Goal: Navigation & Orientation: Find specific page/section

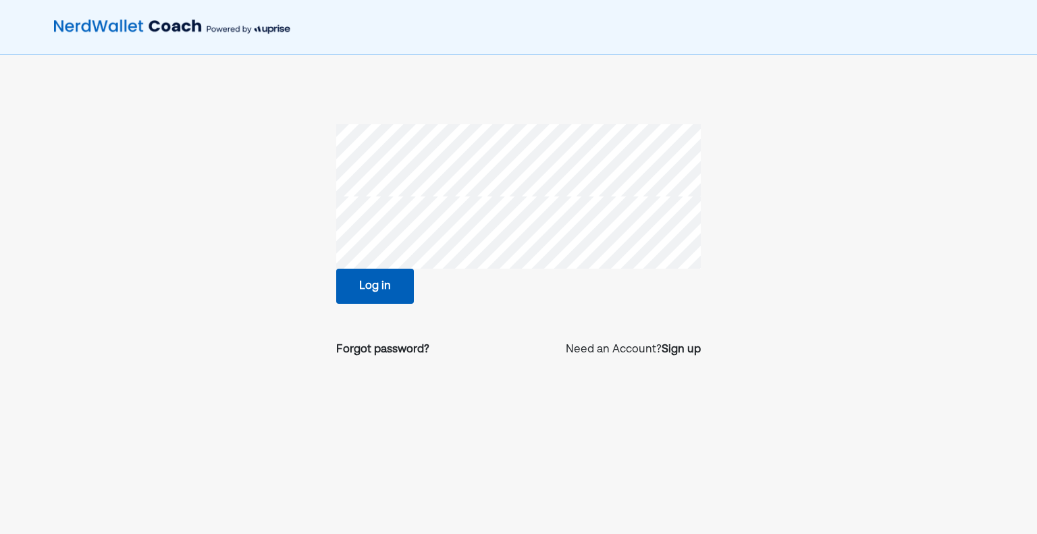
click at [364, 282] on button "Log in" at bounding box center [375, 286] width 78 height 35
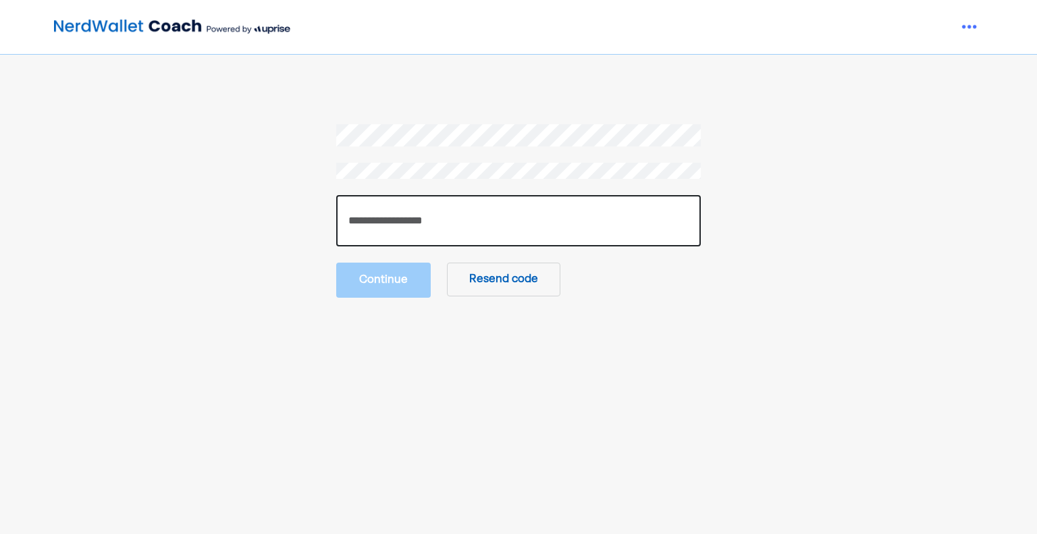
click at [386, 228] on input "number" at bounding box center [518, 220] width 365 height 51
paste input "******"
type input "******"
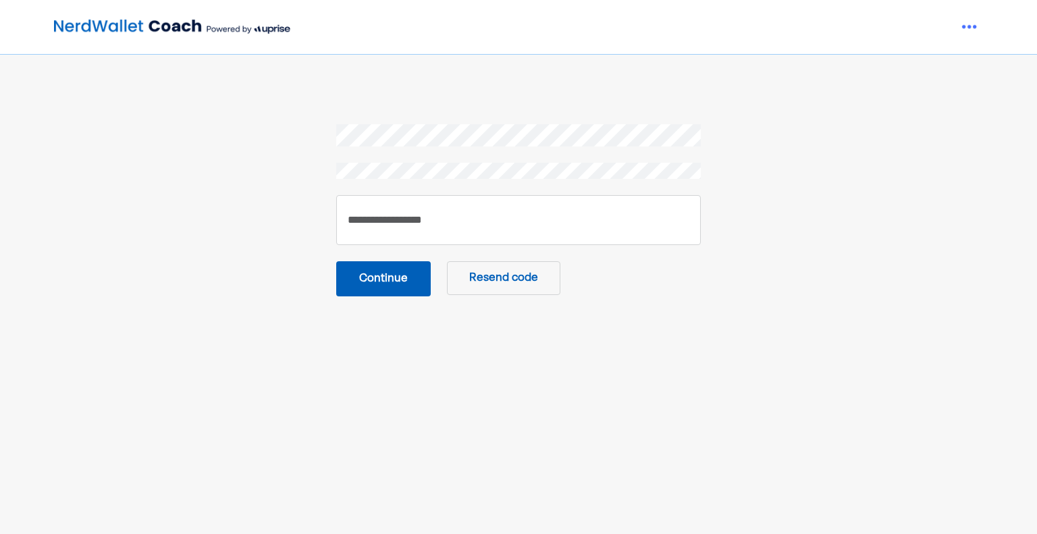
click at [405, 286] on button "Continue" at bounding box center [383, 278] width 95 height 35
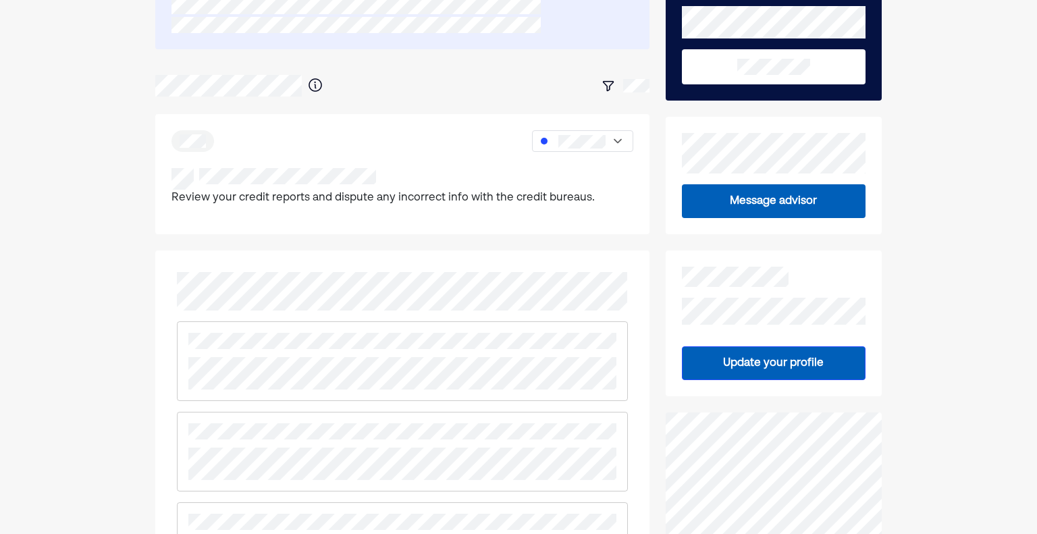
scroll to position [135, 0]
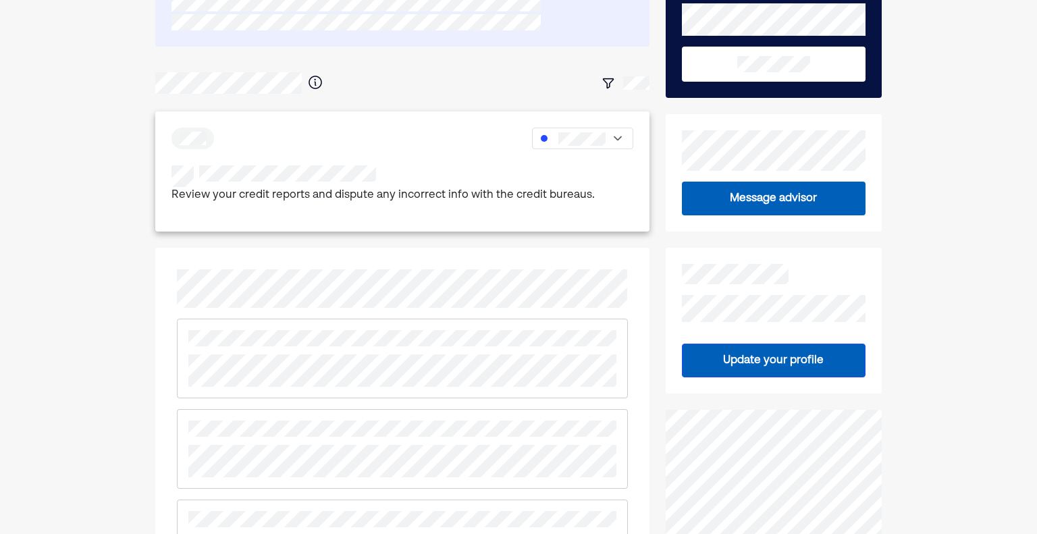
click at [626, 137] on div at bounding box center [582, 139] width 101 height 22
click at [475, 87] on div at bounding box center [402, 83] width 494 height 24
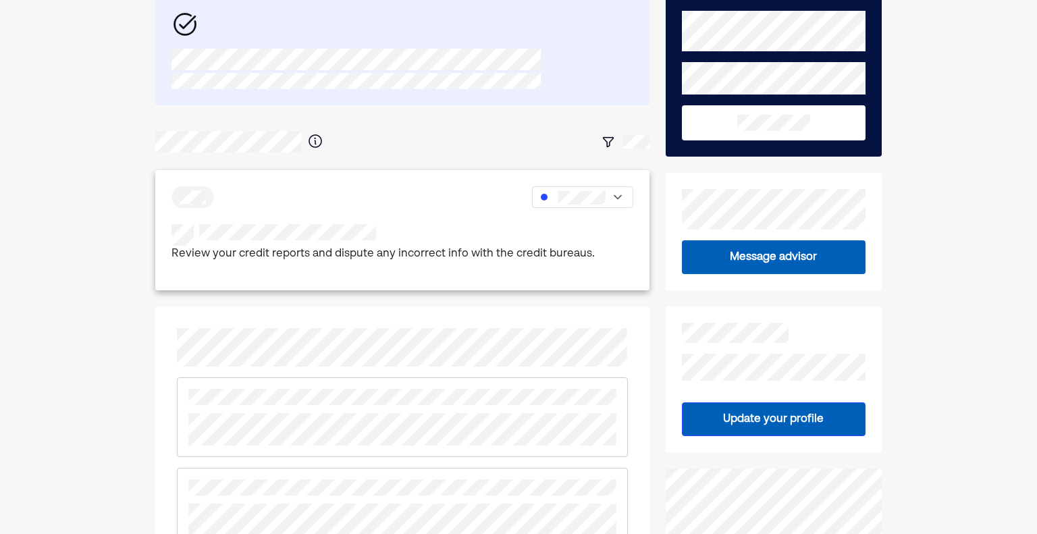
scroll to position [0, 0]
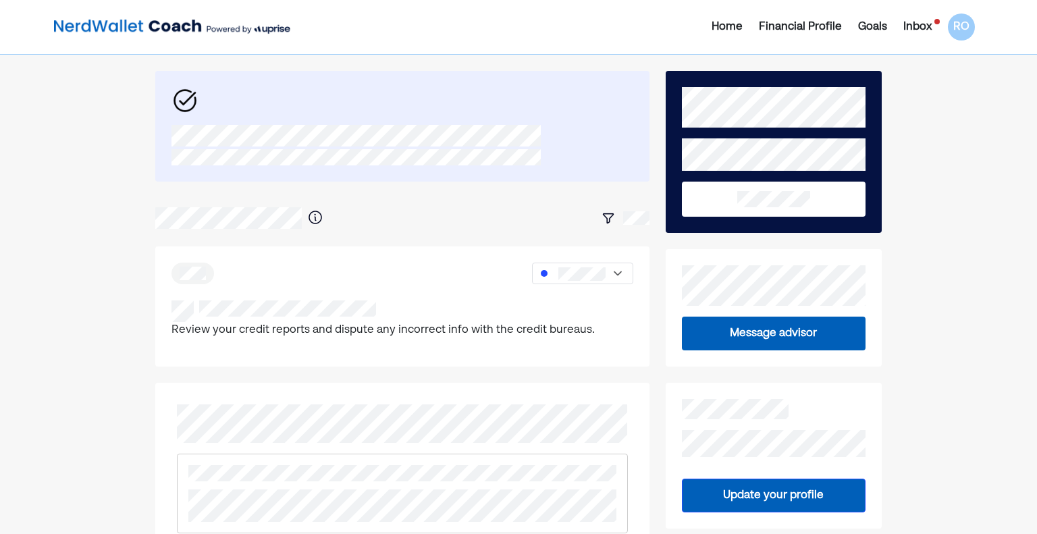
click at [912, 26] on div "Inbox" at bounding box center [918, 27] width 28 height 16
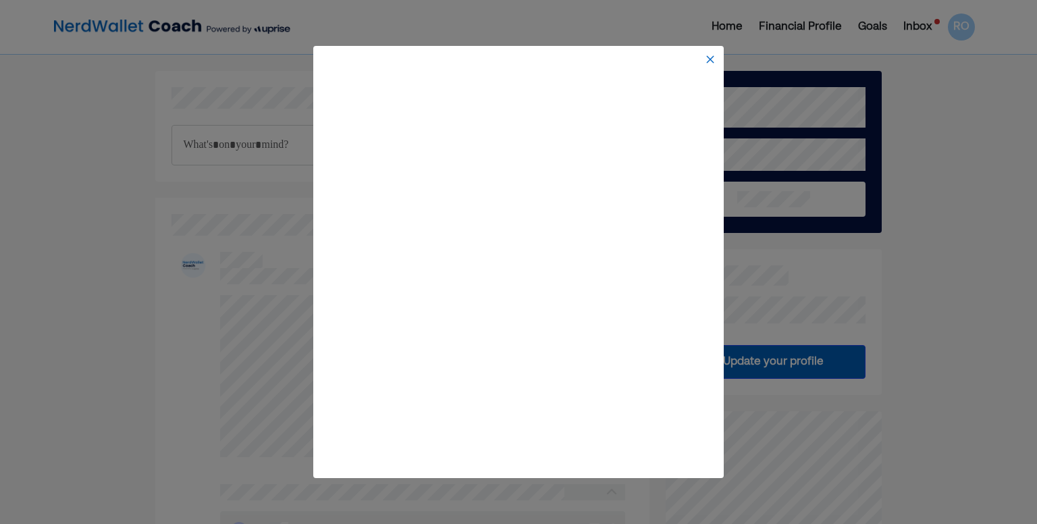
click at [708, 59] on img at bounding box center [710, 59] width 11 height 11
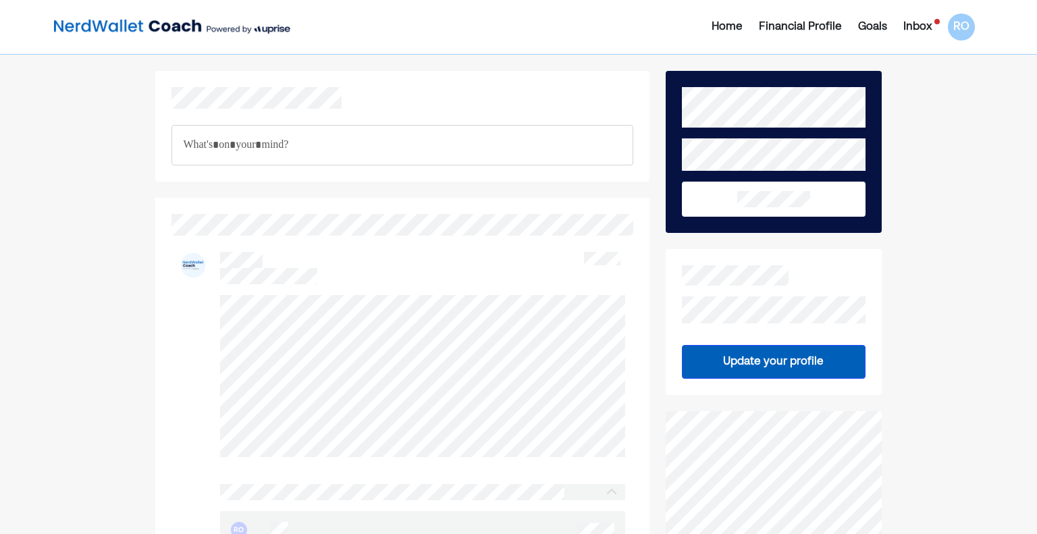
click at [729, 21] on div "Home" at bounding box center [727, 27] width 31 height 16
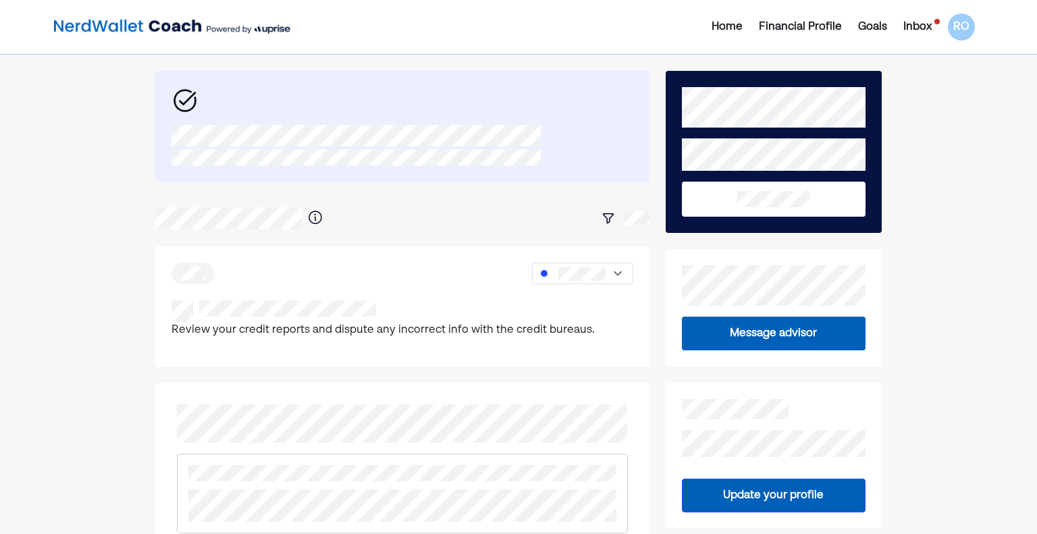
click at [864, 26] on div "Goals" at bounding box center [872, 27] width 29 height 16
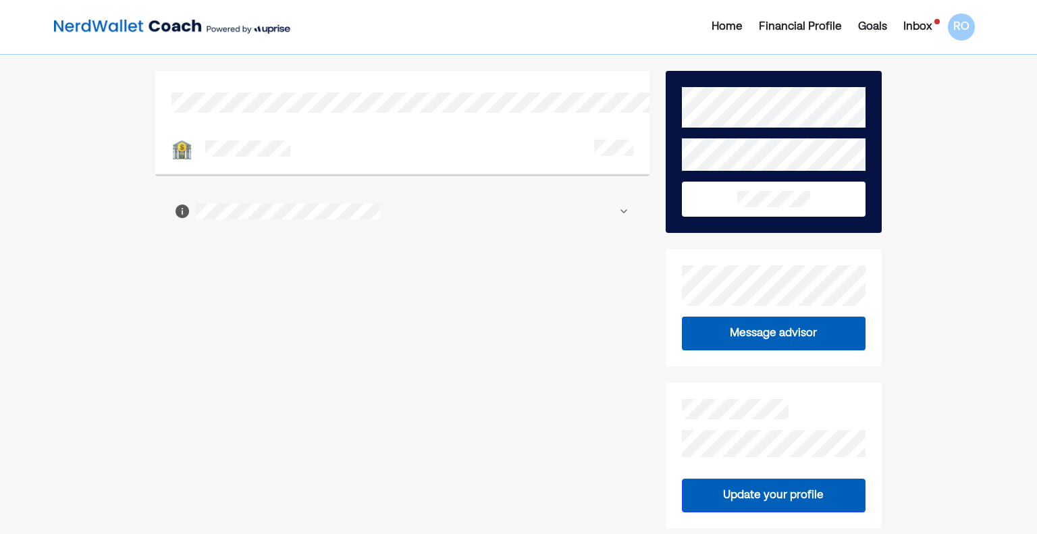
click at [623, 213] on img at bounding box center [624, 211] width 11 height 11
click at [764, 24] on div "Financial Profile" at bounding box center [800, 27] width 83 height 16
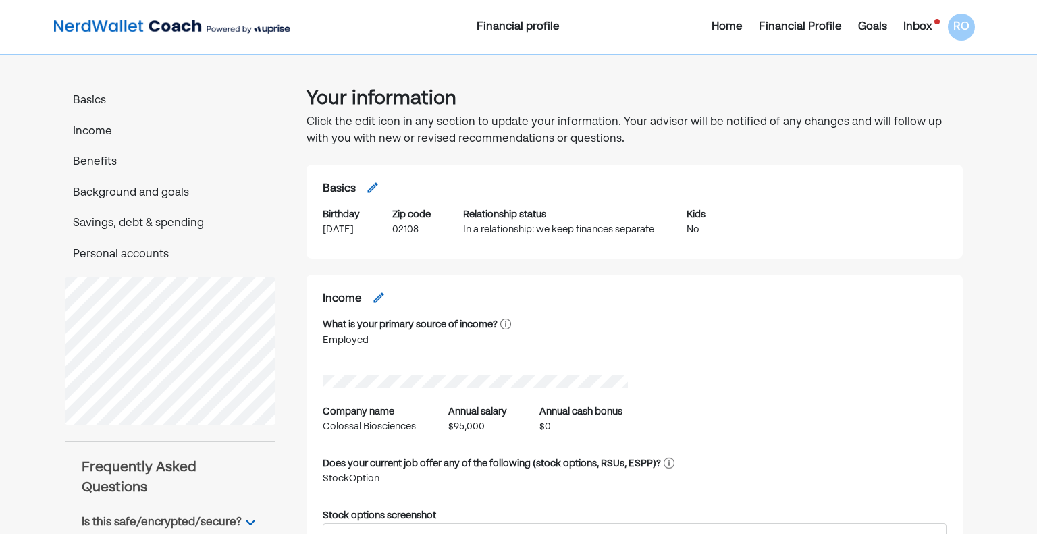
click at [712, 30] on div "Home Financial Profile Goals Inbox RO" at bounding box center [830, 27] width 307 height 27
click at [718, 25] on div "Home" at bounding box center [727, 27] width 31 height 16
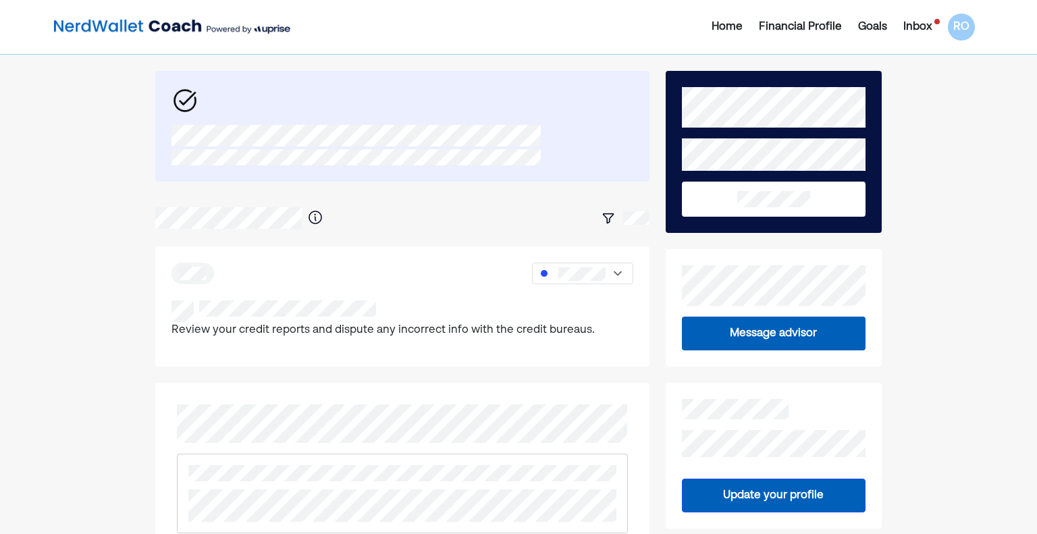
click at [909, 24] on div "Inbox" at bounding box center [918, 27] width 28 height 16
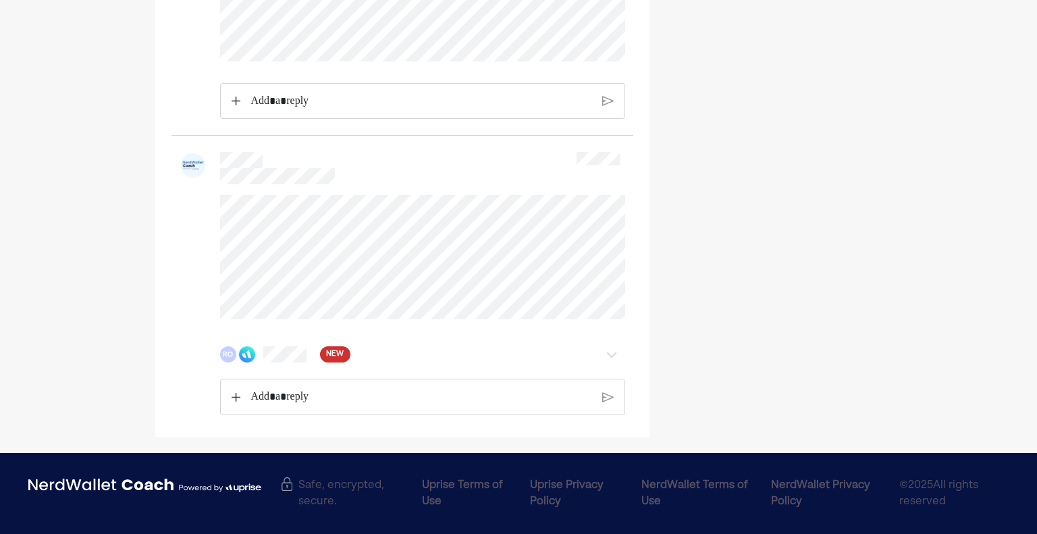
scroll to position [2343, 0]
click at [322, 355] on div "NEW" at bounding box center [335, 354] width 30 height 16
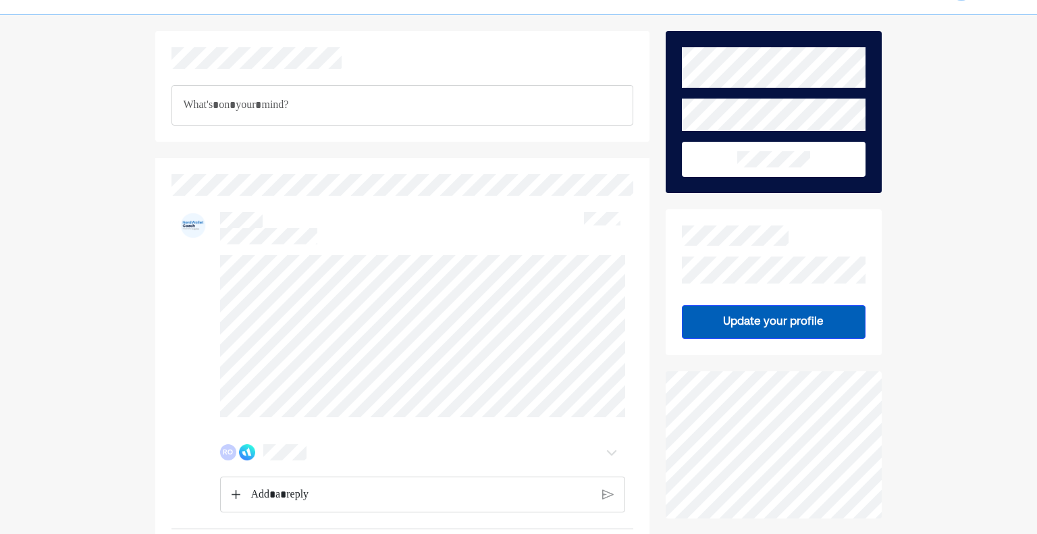
scroll to position [0, 0]
